Goal: Information Seeking & Learning: Learn about a topic

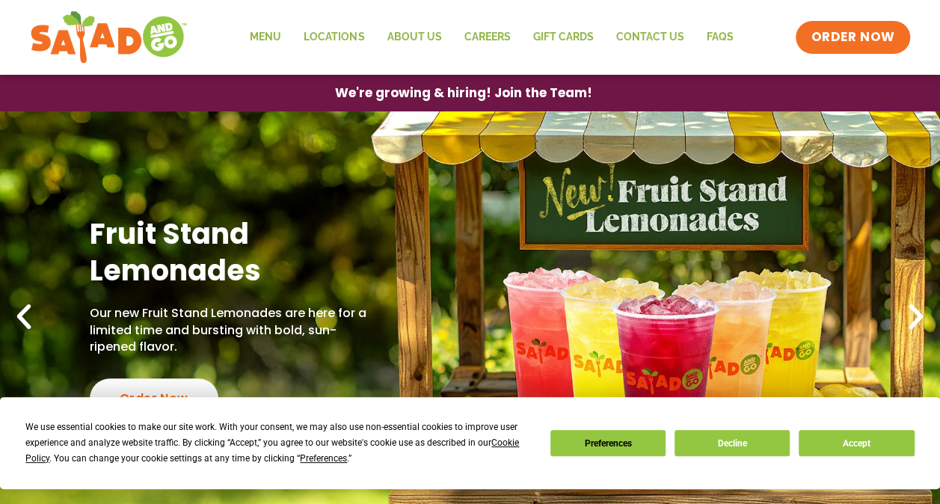
click at [15, 320] on icon "Previous slide" at bounding box center [23, 317] width 33 height 33
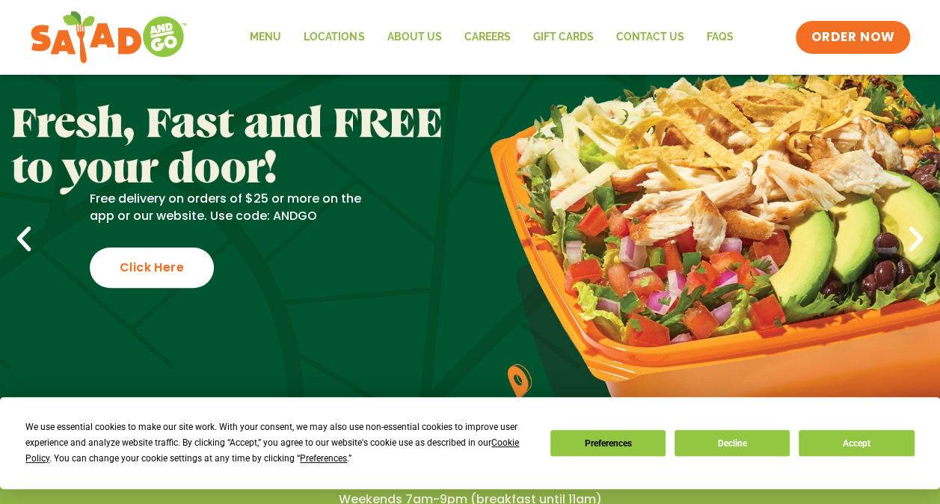
scroll to position [150, 0]
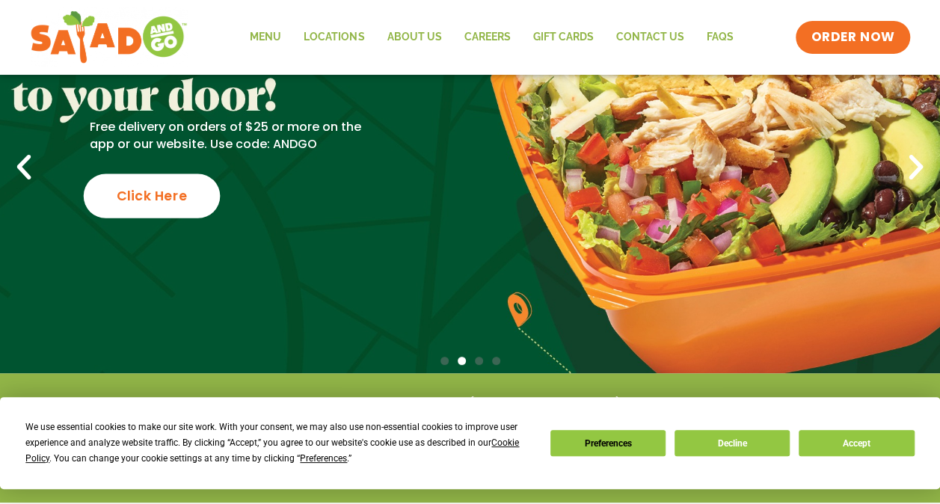
click at [184, 204] on div "Click Here" at bounding box center [152, 196] width 137 height 44
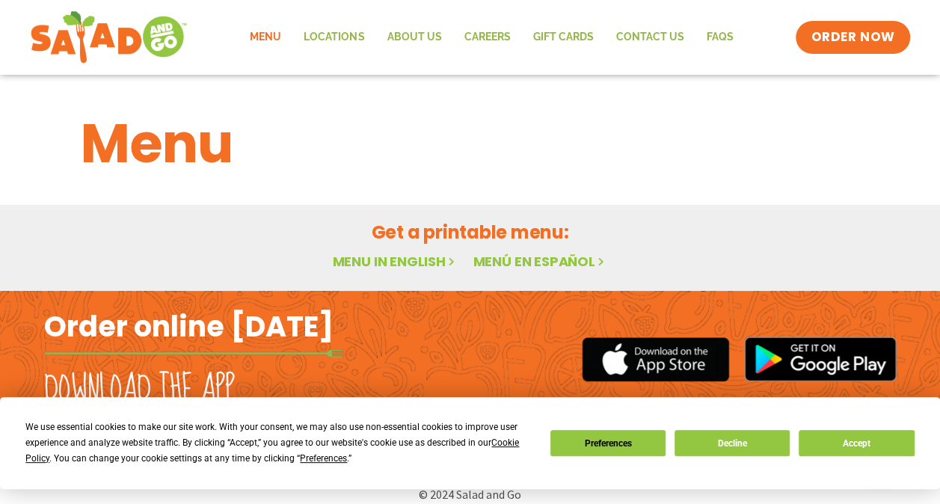
click at [387, 260] on link "Menu in English" at bounding box center [395, 261] width 126 height 19
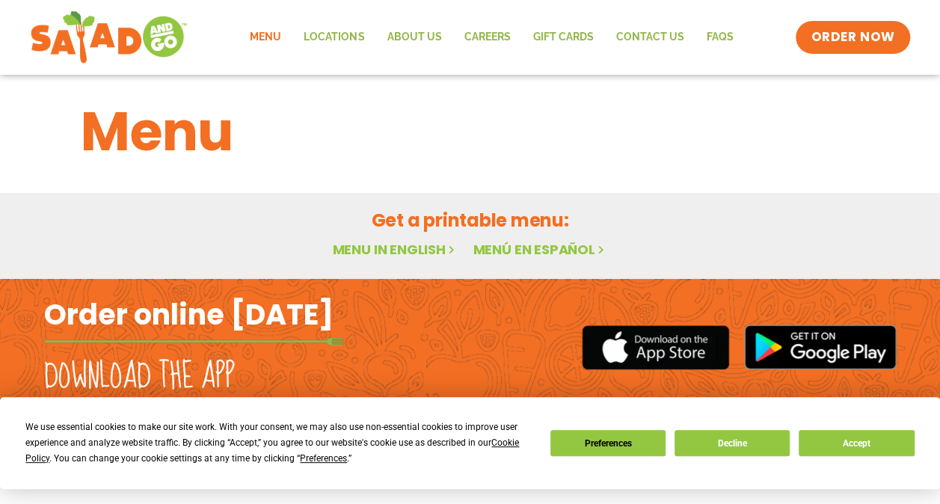
scroll to position [15, 0]
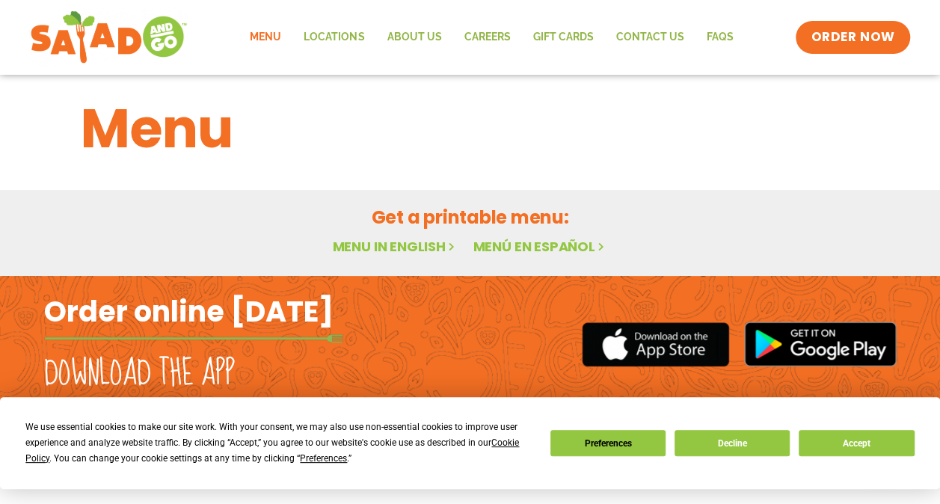
click at [449, 248] on icon at bounding box center [452, 246] width 13 height 13
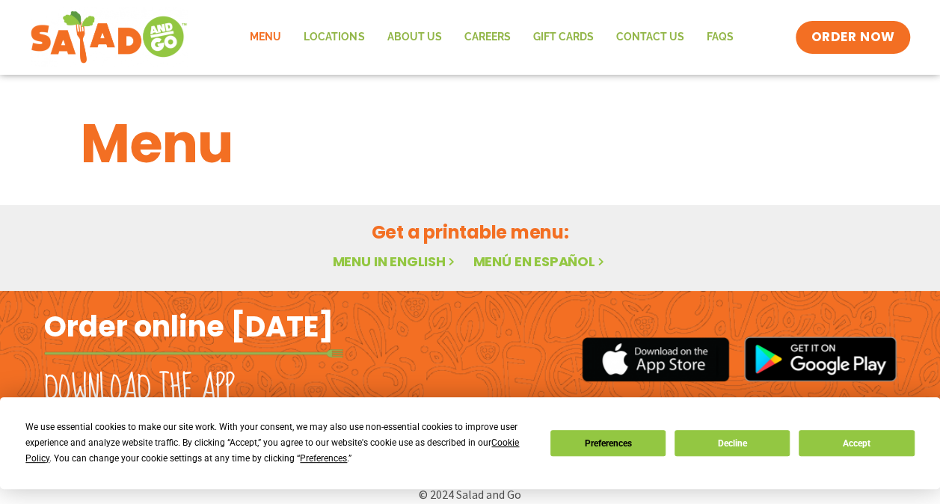
click at [280, 33] on link "Menu" at bounding box center [266, 37] width 54 height 34
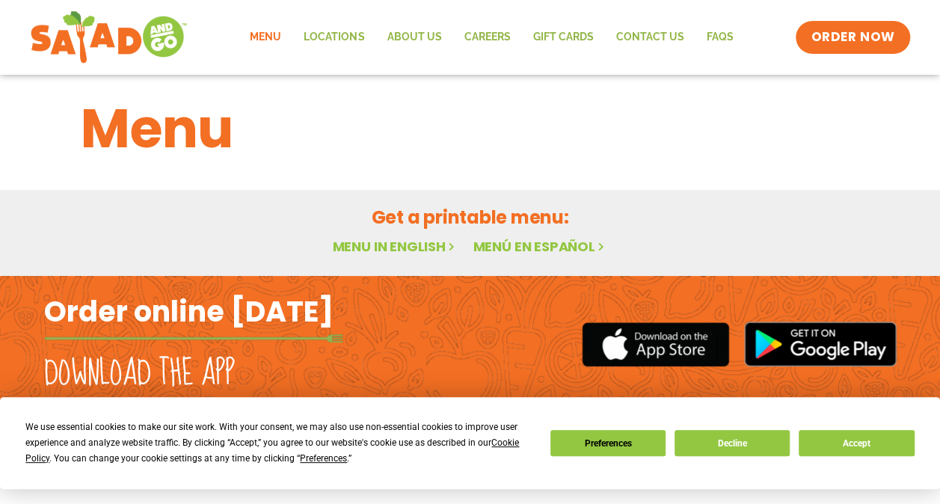
click at [379, 244] on link "Menu in English" at bounding box center [395, 246] width 126 height 19
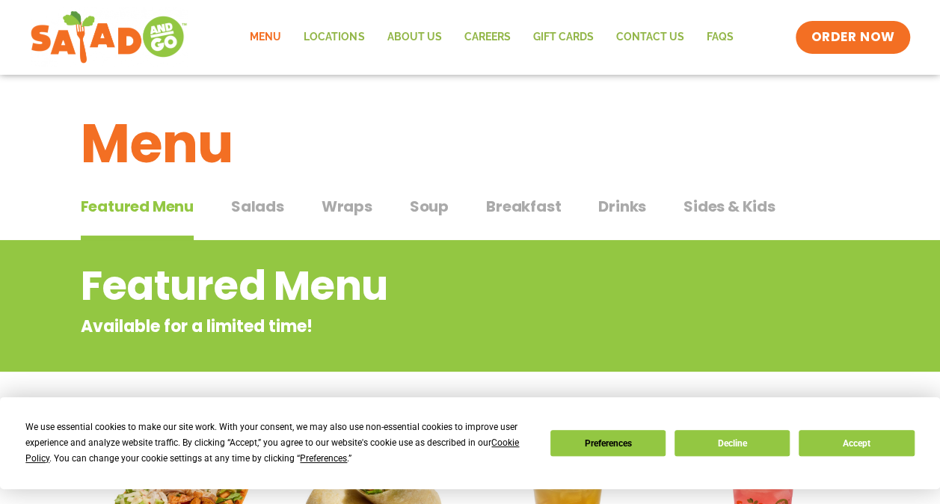
click at [278, 202] on span "Salads" at bounding box center [257, 206] width 53 height 22
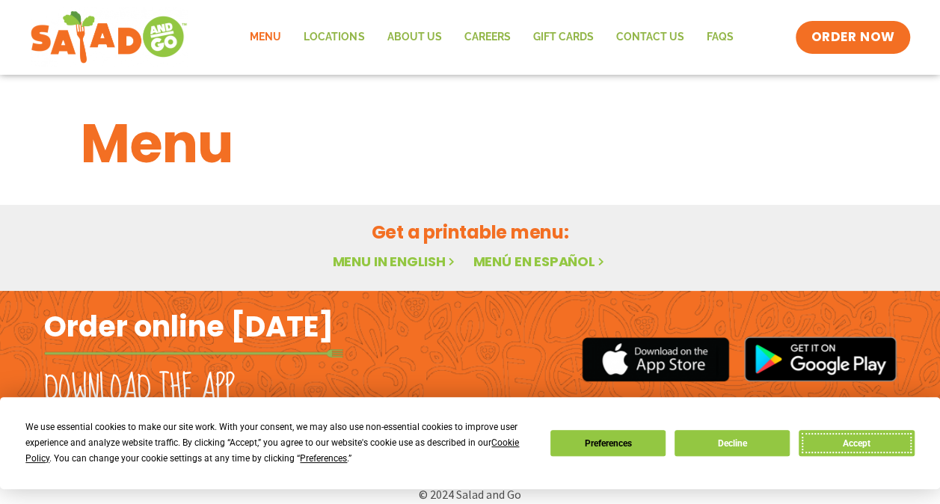
click at [877, 431] on button "Accept" at bounding box center [856, 443] width 115 height 26
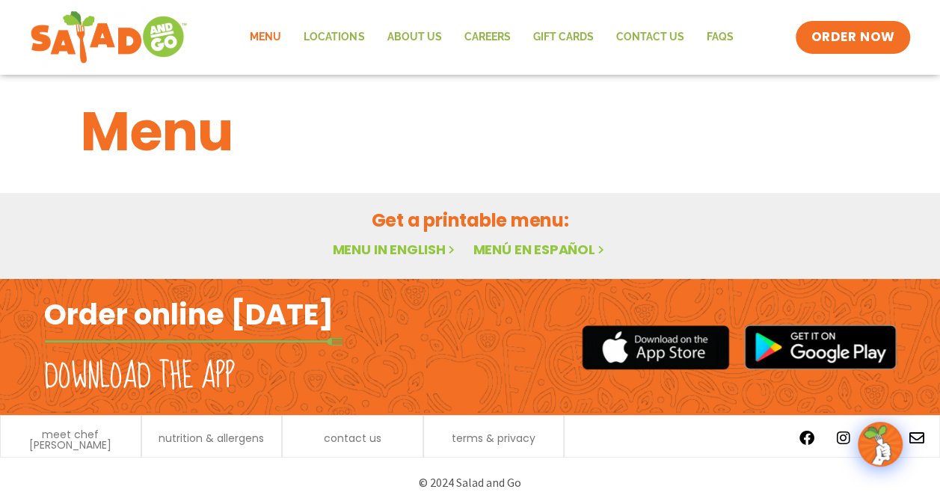
scroll to position [15, 0]
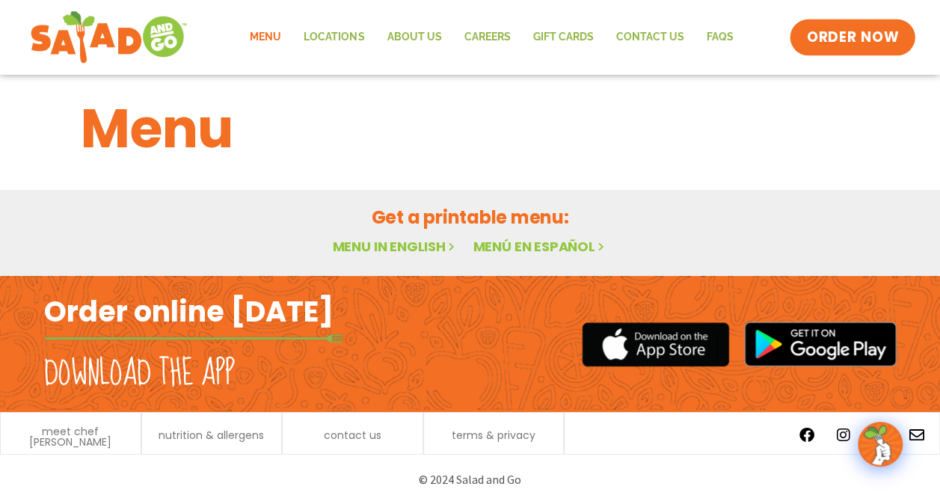
click at [880, 23] on link "ORDER NOW" at bounding box center [854, 37] width 126 height 36
